Goal: Find specific page/section: Find specific page/section

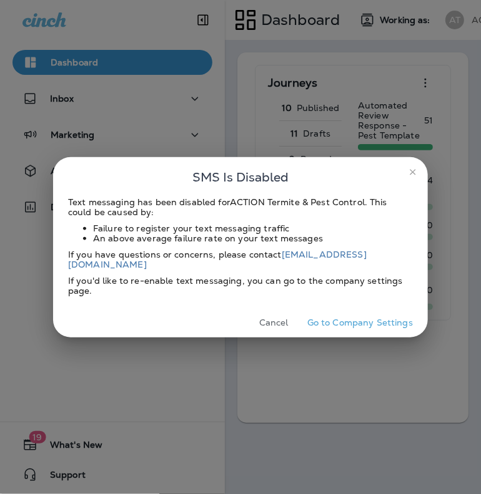
click at [363, 317] on button "Go to Company Settings" at bounding box center [359, 322] width 115 height 19
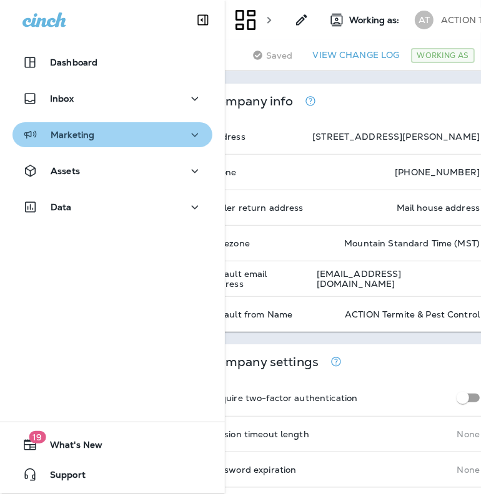
click at [118, 139] on div "Marketing" at bounding box center [112, 135] width 180 height 16
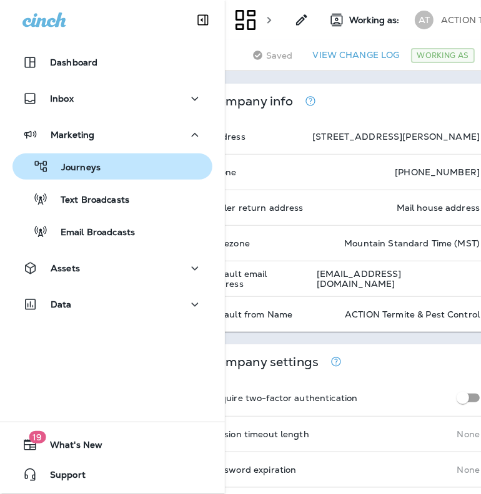
click at [68, 172] on p "Journeys" at bounding box center [75, 168] width 52 height 12
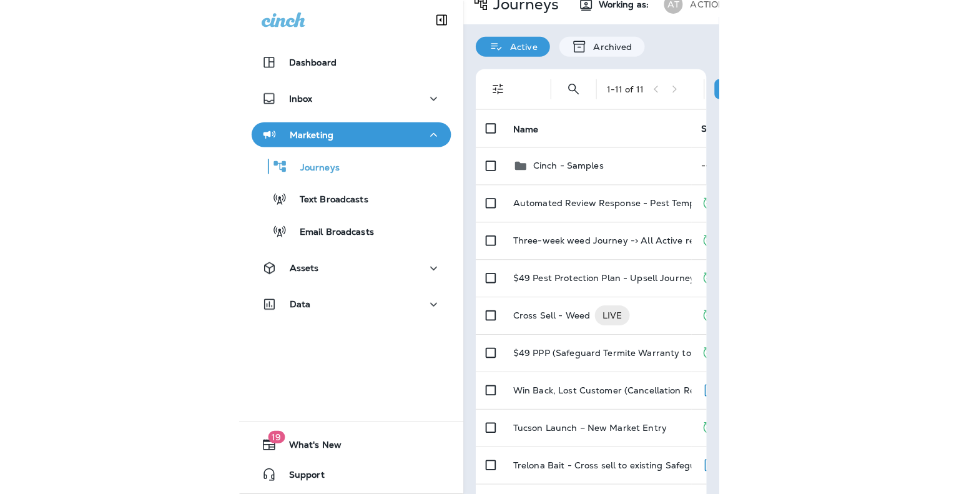
scroll to position [16, 0]
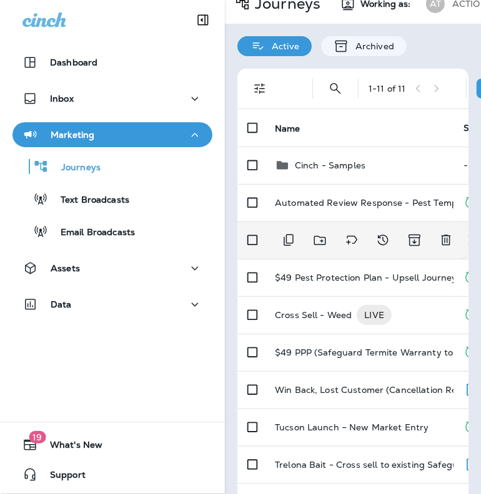
click at [354, 244] on div at bounding box center [367, 241] width 182 height 26
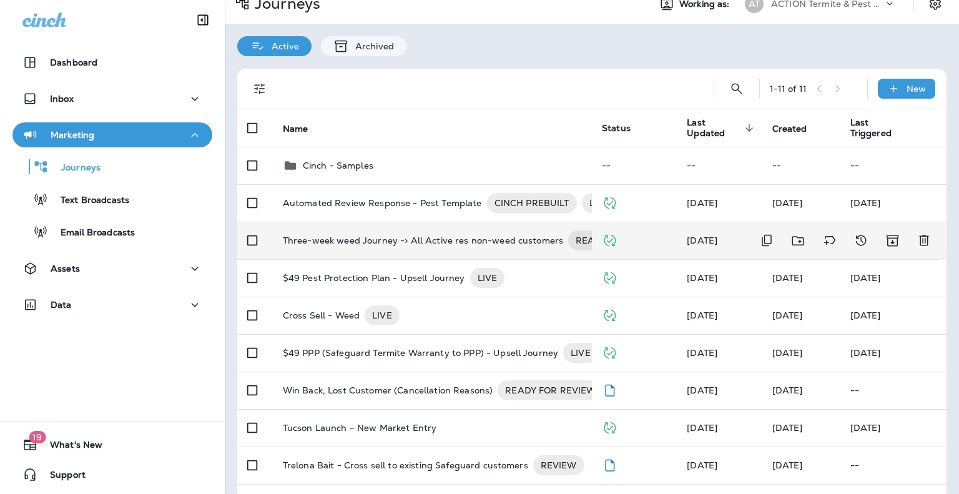
click at [412, 241] on p "Three-week weed Journey -> All Active res non-weed customers" at bounding box center [423, 240] width 280 height 20
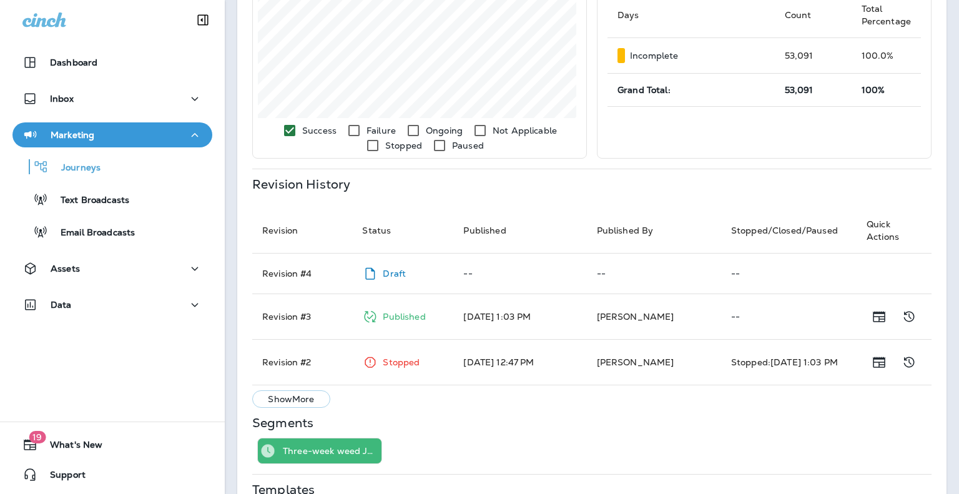
scroll to position [428, 0]
